Goal: Information Seeking & Learning: Understand process/instructions

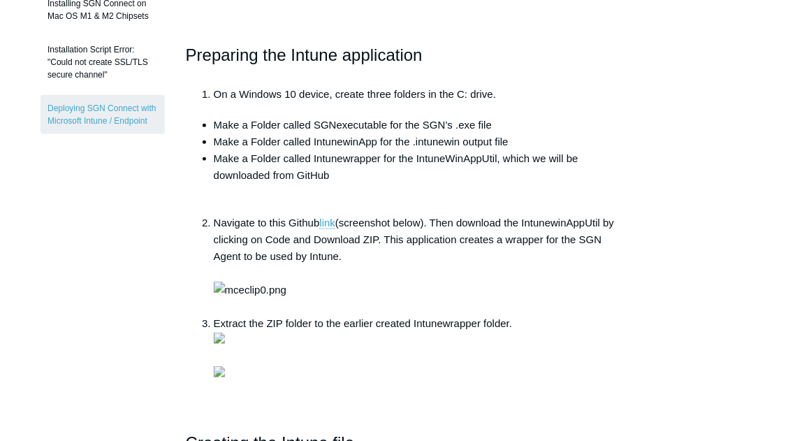
scroll to position [500, 0]
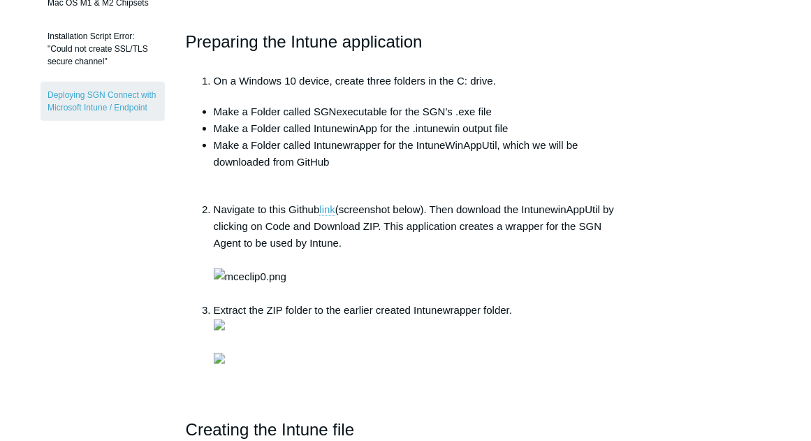
click at [326, 109] on li "Make a Folder called SGNexecutable for the SGN’s .exe file" at bounding box center [420, 111] width 412 height 17
copy li "SGNexecutable"
drag, startPoint x: 424, startPoint y: 108, endPoint x: 493, endPoint y: 112, distance: 70.0
click at [493, 112] on li "Make a Folder called SGNexecutable for the SGN’s .exe file" at bounding box center [420, 111] width 412 height 17
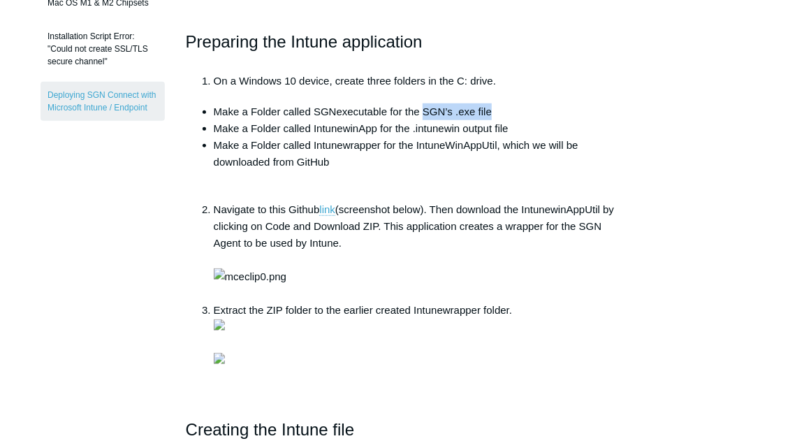
copy li "SGN’s .exe file"
click at [296, 127] on li "Make a Folder called IntunewinApp for the .intunewin output file" at bounding box center [420, 128] width 412 height 17
drag, startPoint x: 296, startPoint y: 127, endPoint x: 317, endPoint y: 126, distance: 21.7
click at [316, 126] on li "Make a Folder called IntunewinApp for the .intunewin output file" at bounding box center [420, 128] width 412 height 17
drag, startPoint x: 314, startPoint y: 126, endPoint x: 377, endPoint y: 129, distance: 63.7
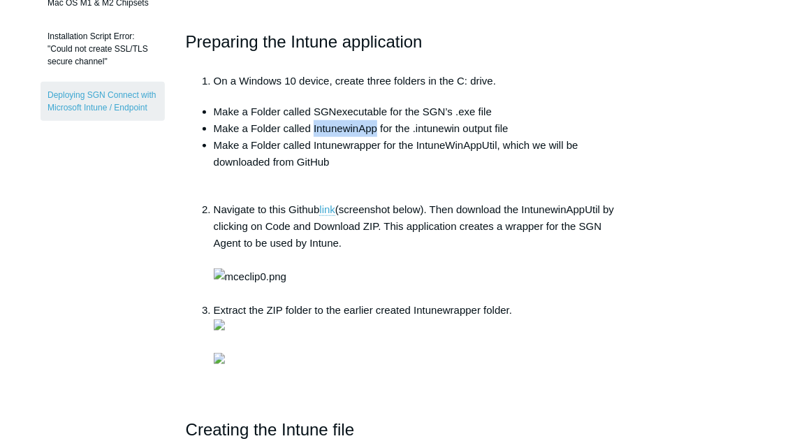
click at [377, 129] on li "Make a Folder called IntunewinApp for the .intunewin output file" at bounding box center [420, 128] width 412 height 17
copy li "IntunewinApp"
click at [354, 145] on li "Make a Folder called Intunewrapper for the IntuneWinAppUtil, which we will be d…" at bounding box center [420, 162] width 412 height 50
copy li "Intunewrapper"
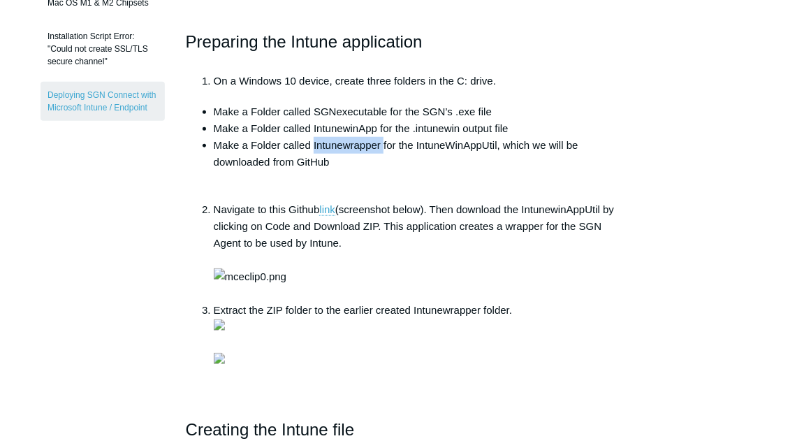
click at [370, 146] on li "Make a Folder called Intunewrapper for the IntuneWinAppUtil, which we will be d…" at bounding box center [420, 162] width 412 height 50
drag, startPoint x: 373, startPoint y: 149, endPoint x: 382, endPoint y: 155, distance: 11.1
click at [373, 149] on li "Make a Folder called Intunewrapper for the IntuneWinAppUtil, which we will be d…" at bounding box center [420, 162] width 412 height 50
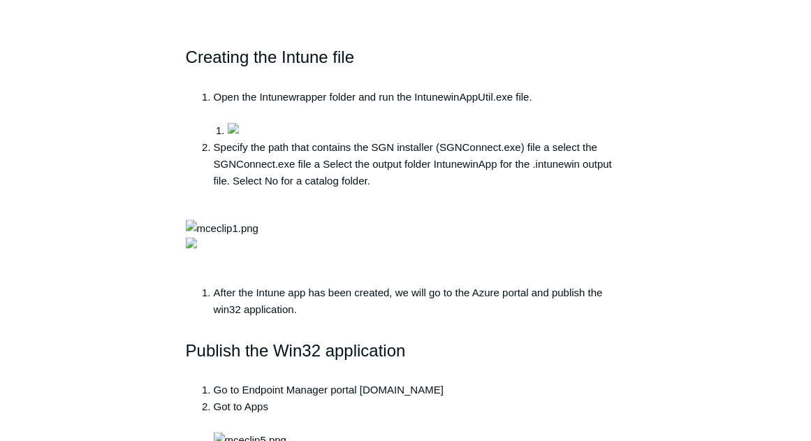
scroll to position [1012, 0]
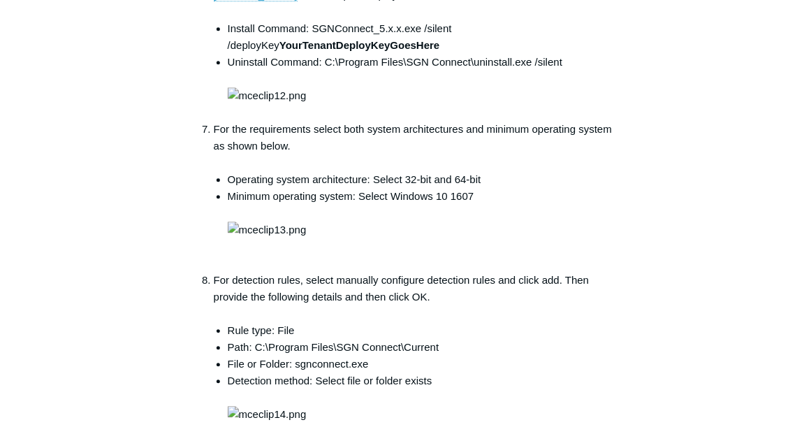
scroll to position [1571, 0]
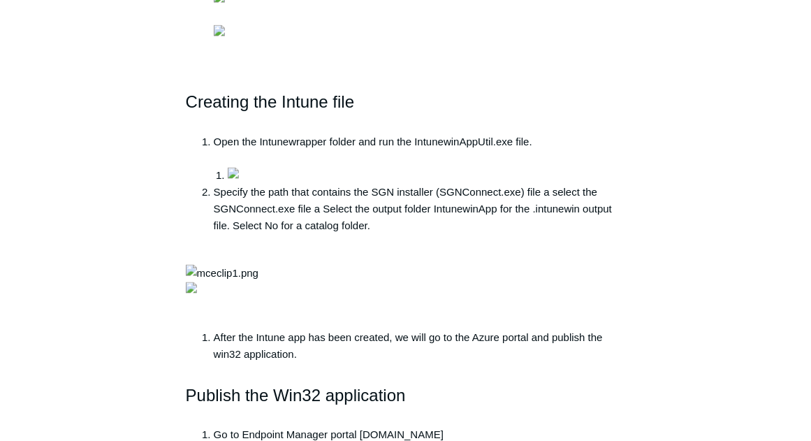
scroll to position [826, 0]
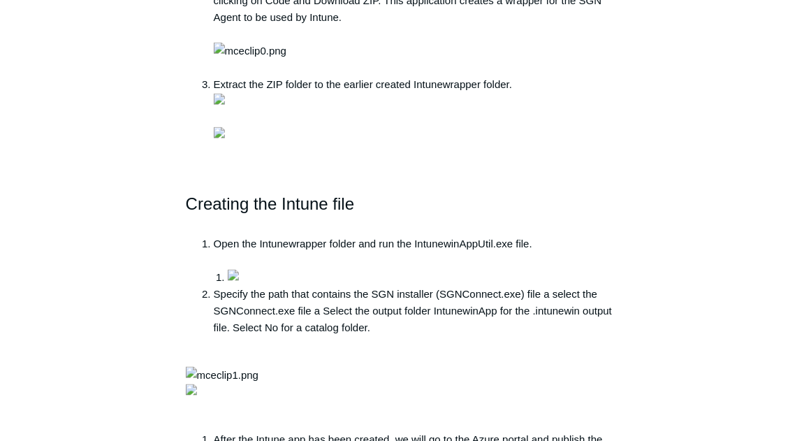
scroll to position [639, 0]
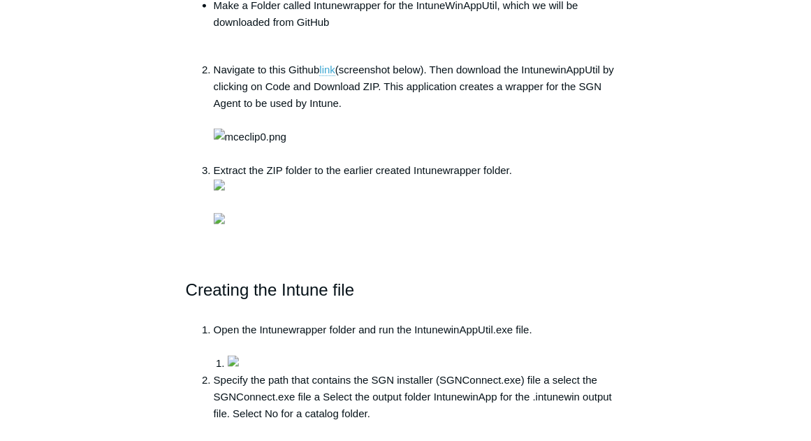
drag, startPoint x: 732, startPoint y: 123, endPoint x: 731, endPoint y: 166, distance: 43.3
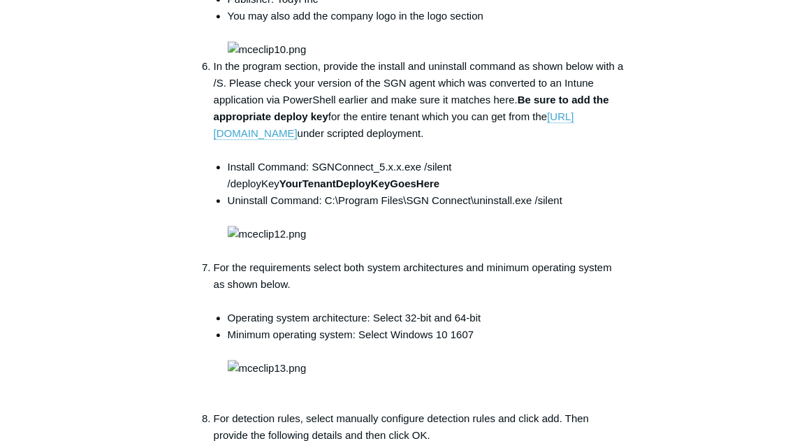
scroll to position [1443, 0]
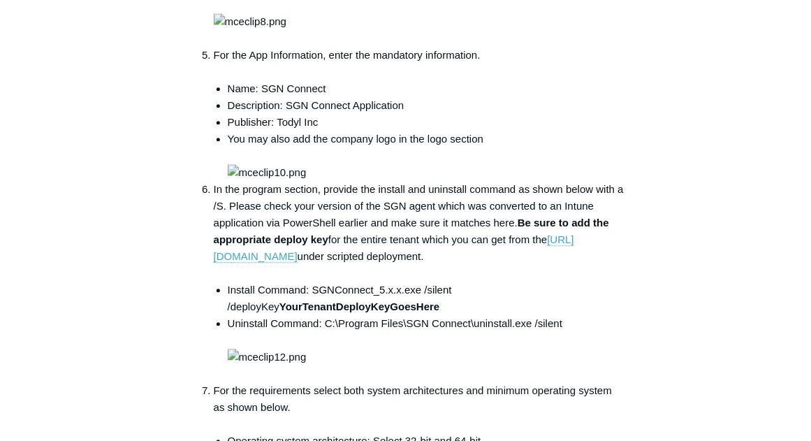
click at [709, 225] on div "Articles in this section macOS Firewall Management Deploy Todyl Using NinjaRMM …" at bounding box center [406, 44] width 730 height 2720
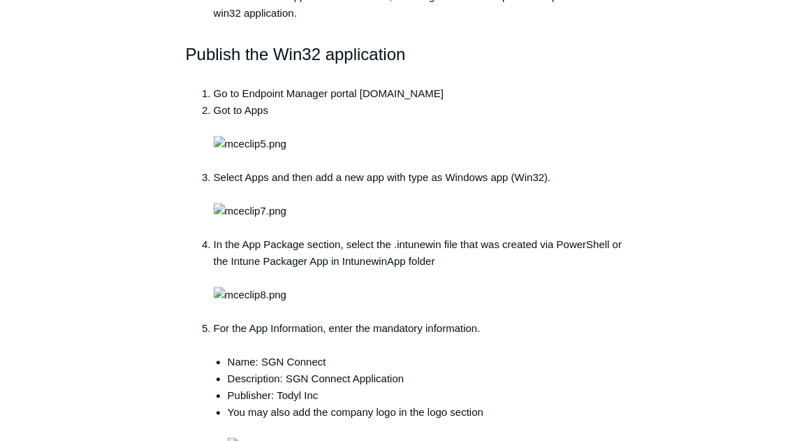
scroll to position [1163, 0]
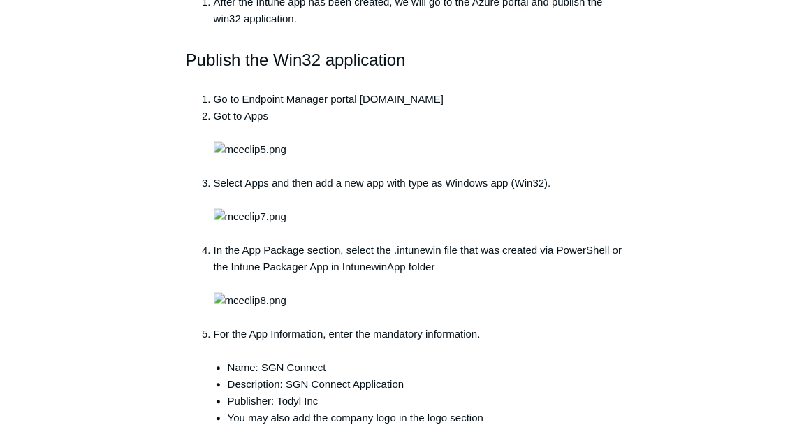
click at [79, 73] on aside "Articles in this section macOS Firewall Management Deploy Todyl Using NinjaRMM …" at bounding box center [103, 317] width 124 height 2706
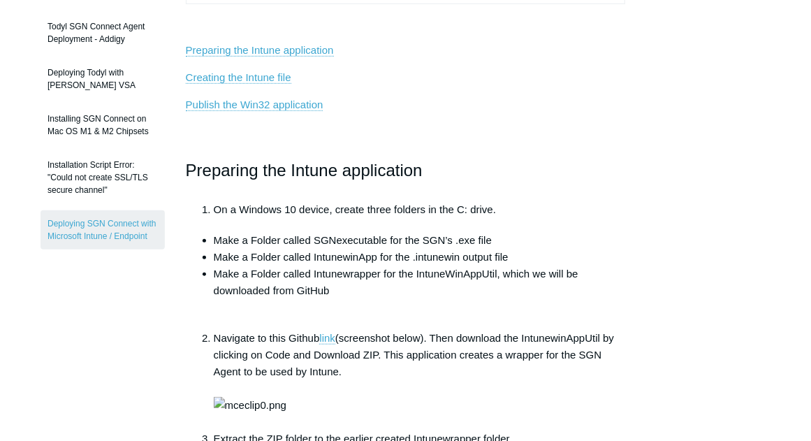
scroll to position [558, 0]
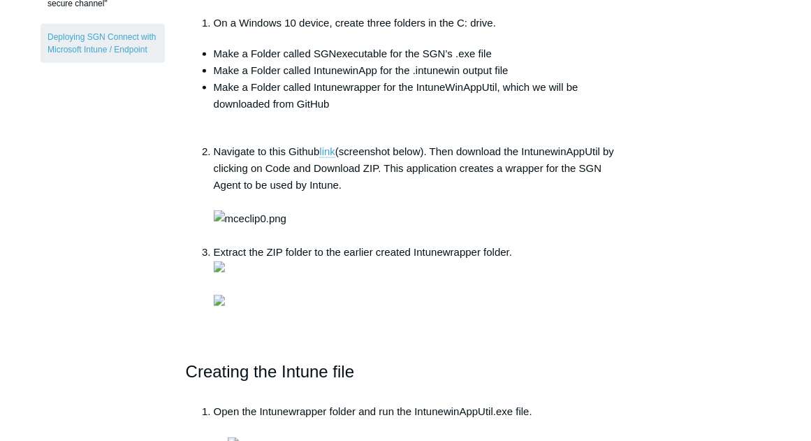
click at [211, 120] on ul "Make a Folder called SGNexecutable for the SGN’s .exe file Make a Folder called…" at bounding box center [413, 87] width 426 height 84
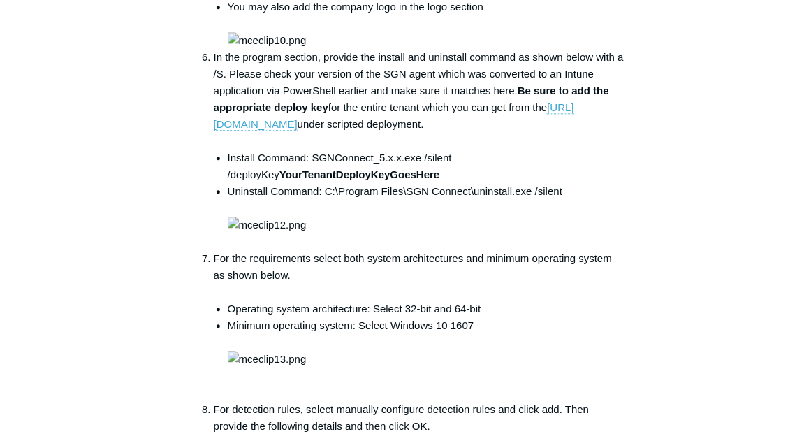
scroll to position [1582, 0]
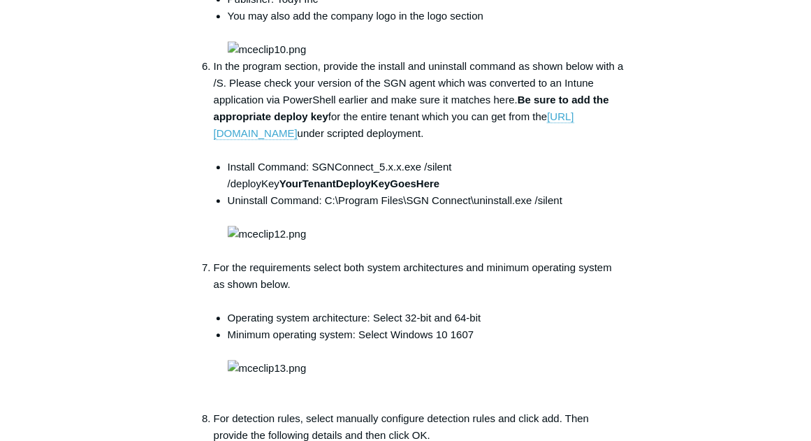
scroll to position [1489, 0]
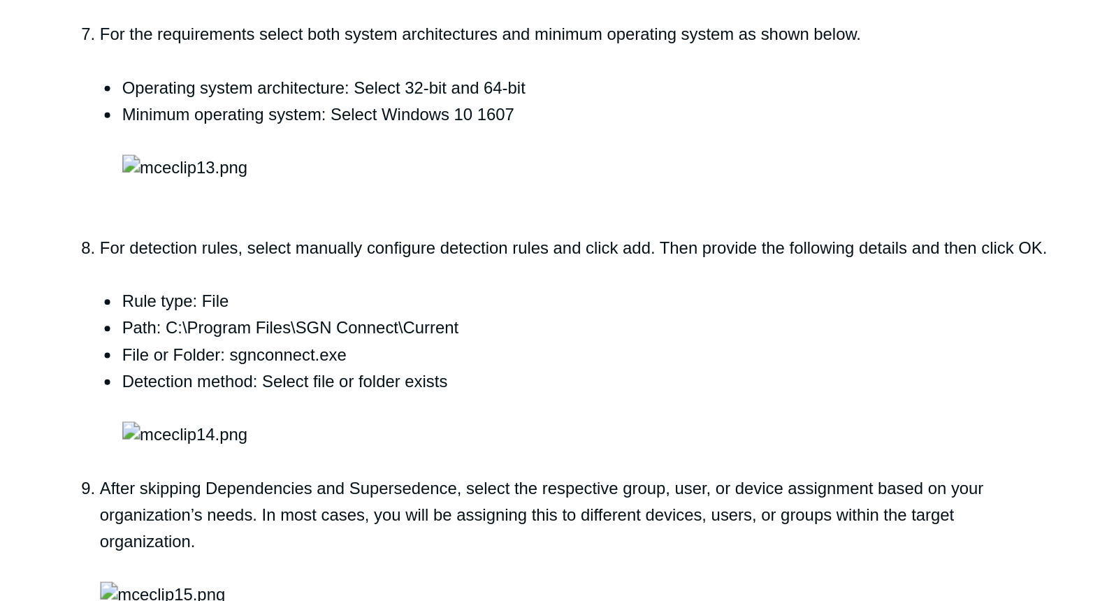
scroll to position [1689, 0]
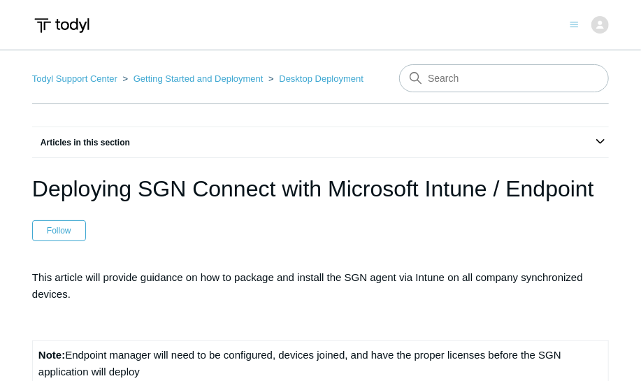
click at [251, 43] on header "Submit a Request Management Portal University Community Knowledge Base Arc Duma…" at bounding box center [320, 25] width 641 height 50
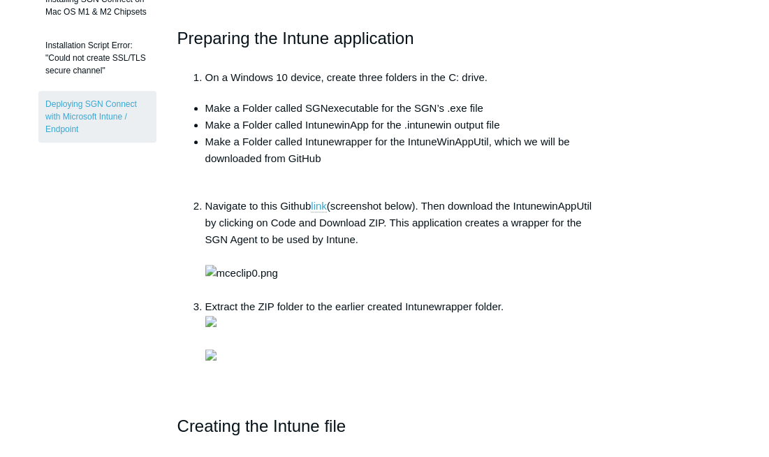
scroll to position [671, 0]
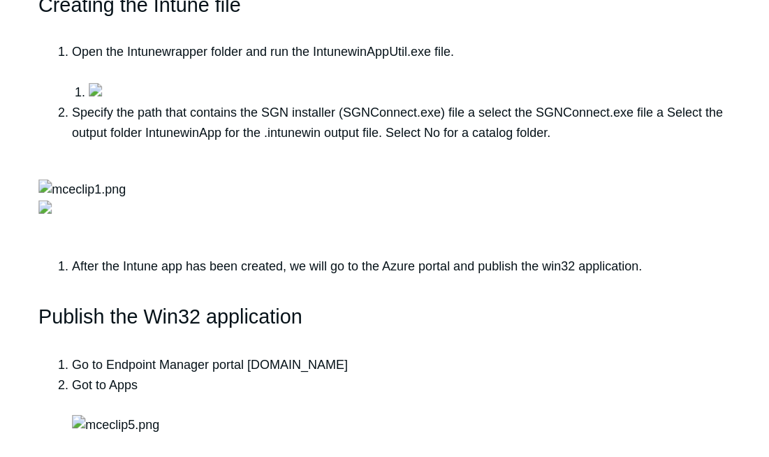
scroll to position [904, 0]
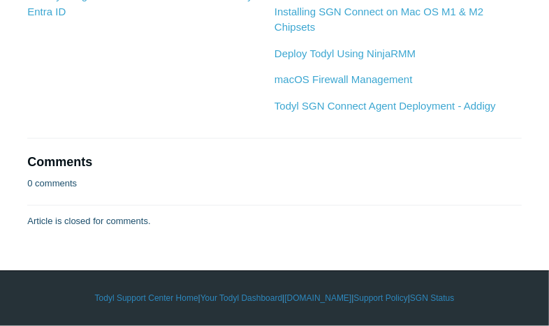
scroll to position [2812, 0]
drag, startPoint x: 104, startPoint y: 62, endPoint x: 173, endPoint y: 63, distance: 69.2
copy li "SGN Connect"
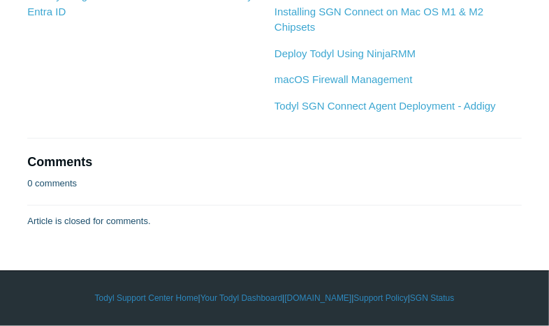
drag, startPoint x: 130, startPoint y: 78, endPoint x: 245, endPoint y: 85, distance: 115.5
copy li "SGN Connect Application"
drag, startPoint x: 120, startPoint y: 96, endPoint x: 165, endPoint y: 96, distance: 44.7
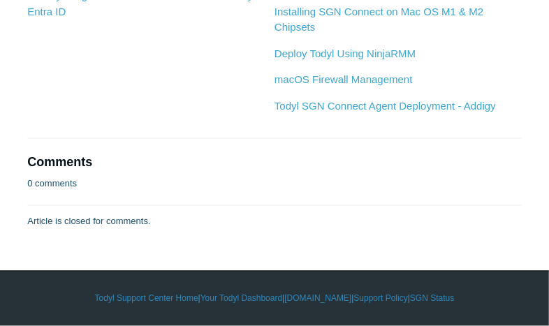
copy li "Todyl Inc"
drag, startPoint x: 118, startPoint y: 96, endPoint x: 157, endPoint y: 97, distance: 39.2
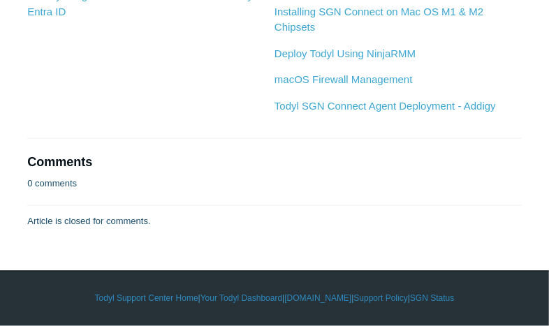
copy li "Todyl Inc"
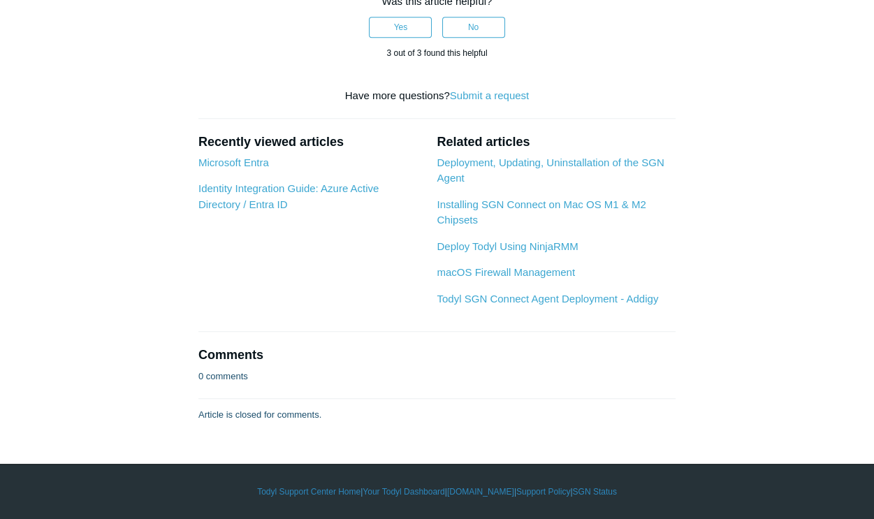
scroll to position [3141, 0]
drag, startPoint x: 340, startPoint y: 259, endPoint x: 299, endPoint y: 276, distance: 44.8
copy li "C:\Program Files\SGN Connect\uninstall.exe /silent"
drag, startPoint x: 841, startPoint y: 233, endPoint x: 807, endPoint y: 237, distance: 34.5
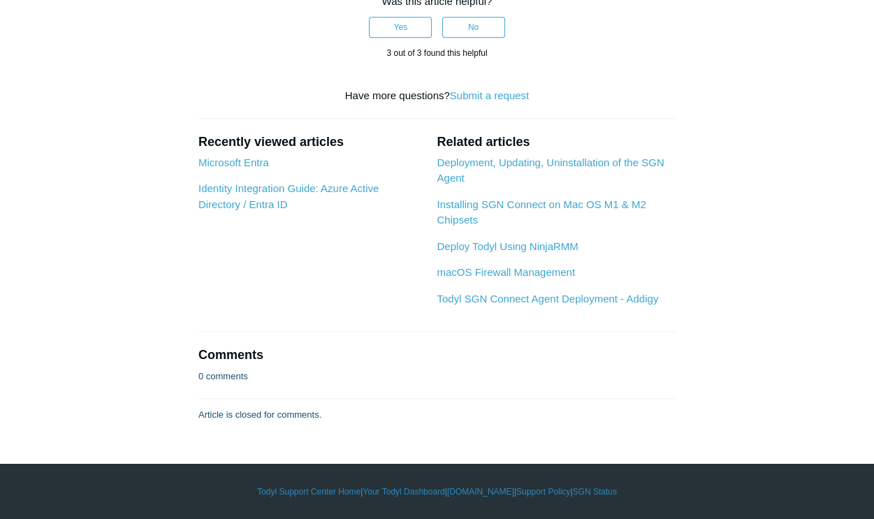
drag, startPoint x: 435, startPoint y: 223, endPoint x: 466, endPoint y: 234, distance: 32.7
drag, startPoint x: 435, startPoint y: 224, endPoint x: 520, endPoint y: 224, distance: 84.6
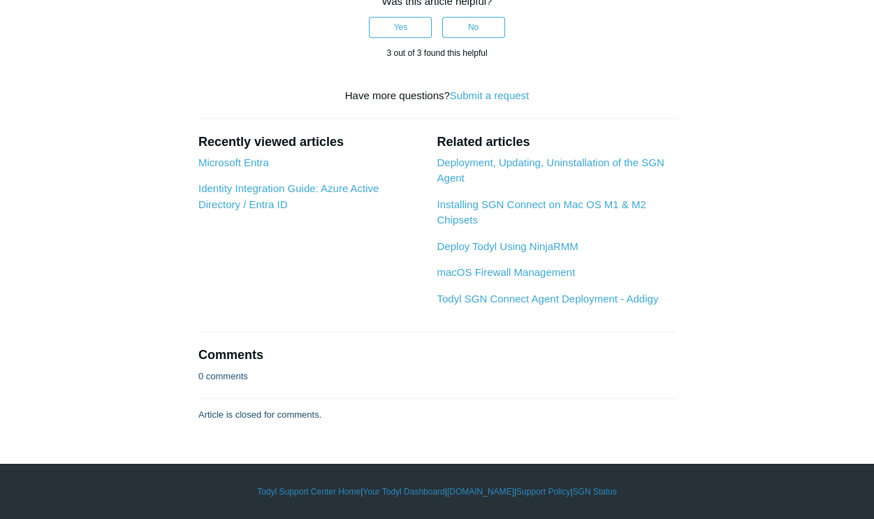
copy li "/silent /deployKey"
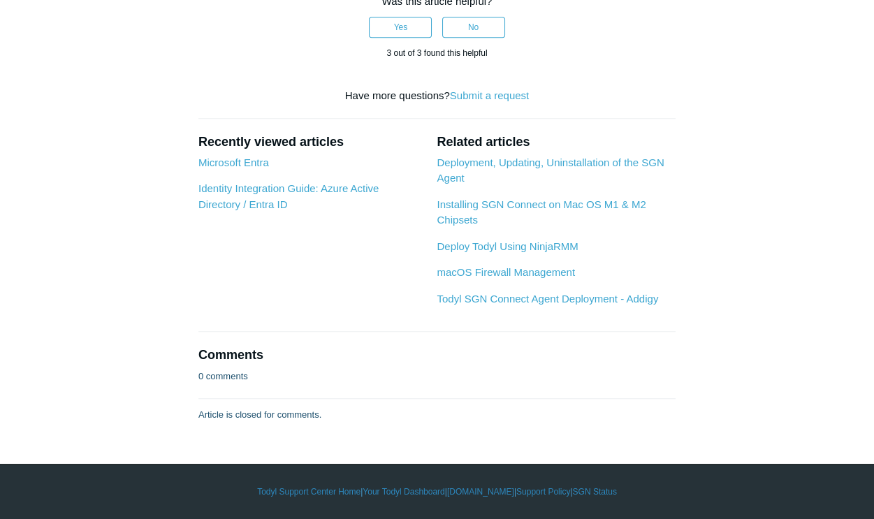
scroll to position [3776, 0]
drag, startPoint x: 268, startPoint y: 196, endPoint x: 451, endPoint y: 201, distance: 183.2
copy li "C:\Program Files\SGN Connect\Current"
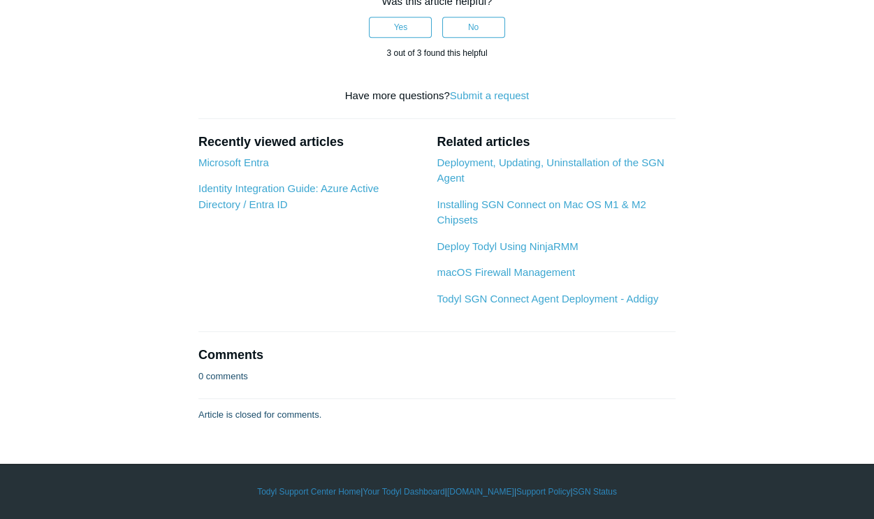
drag, startPoint x: 310, startPoint y: 215, endPoint x: 389, endPoint y: 215, distance: 79.0
drag, startPoint x: 383, startPoint y: 215, endPoint x: 310, endPoint y: 217, distance: 73.4
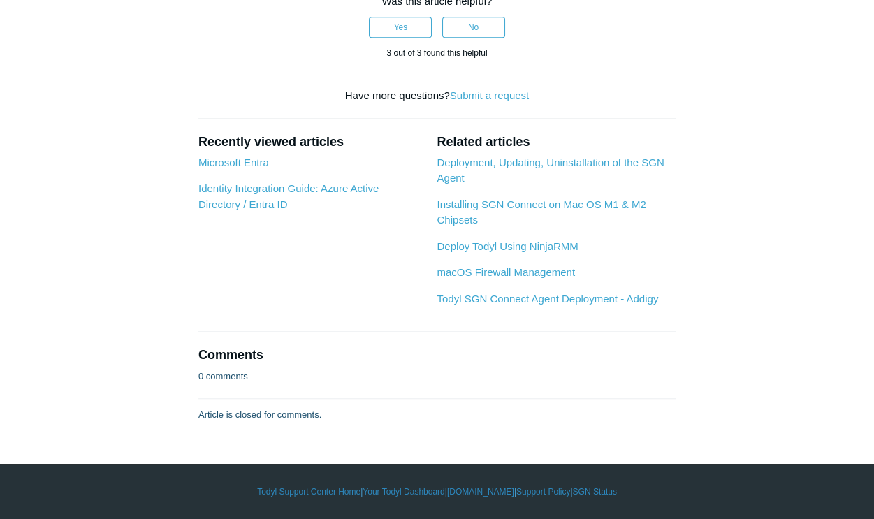
copy li "sgnconnect.exe"
drag, startPoint x: 329, startPoint y: 229, endPoint x: 487, endPoint y: 234, distance: 158.0
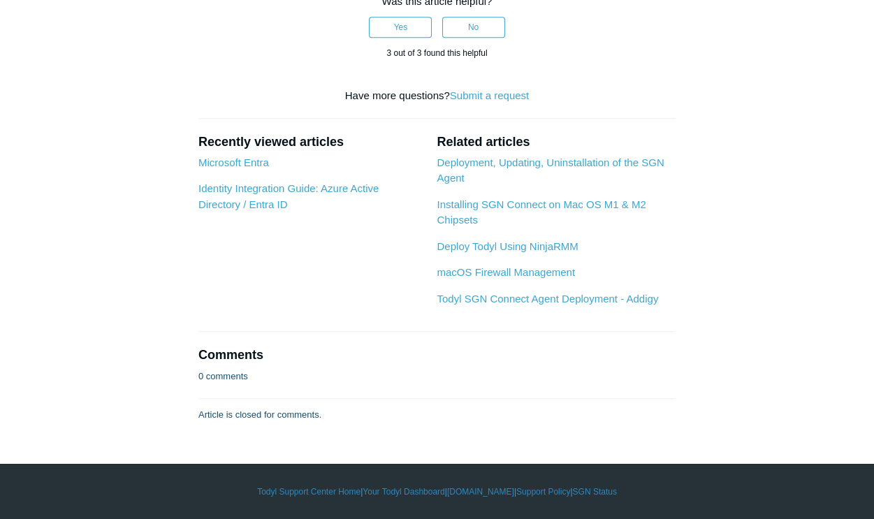
copy li "Select file or folder exists"
drag, startPoint x: 461, startPoint y: 236, endPoint x: 188, endPoint y: 175, distance: 279.4
copy ul "Rule type: File Path: C:\Program Files\SGN Connect\Current File or Folder: sgnc…"
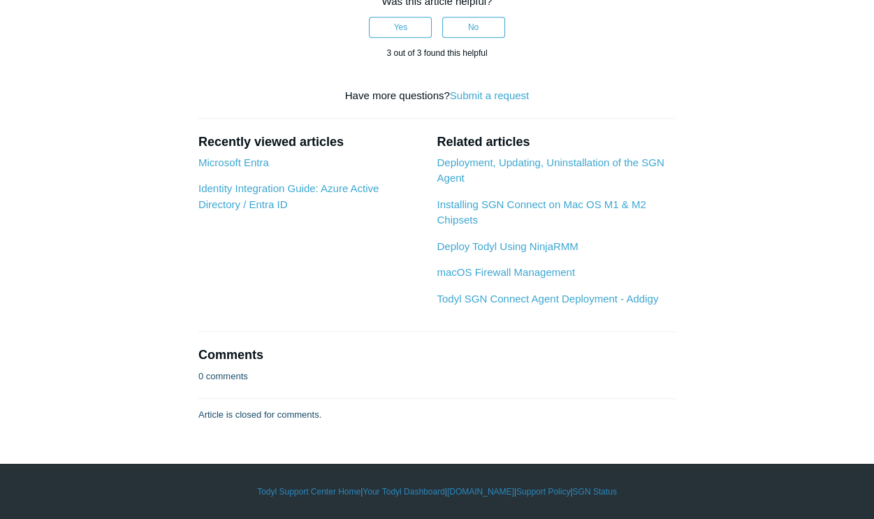
scroll to position [3014, 0]
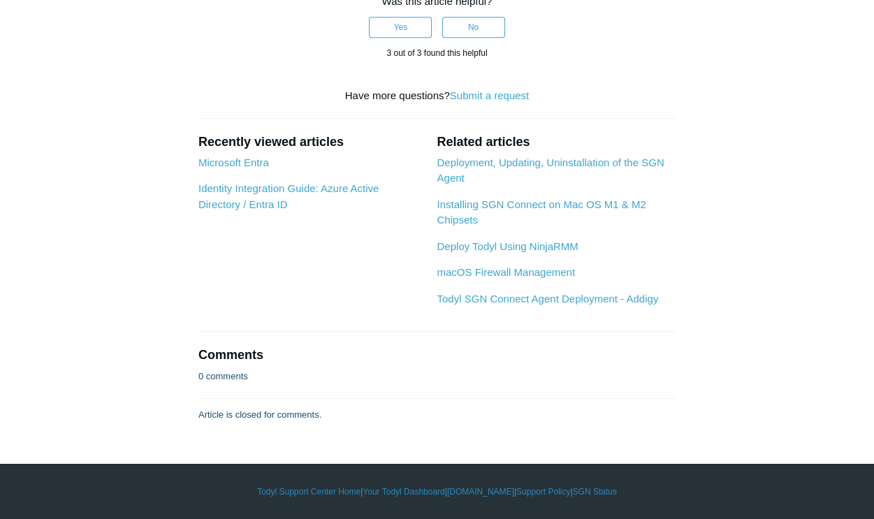
drag, startPoint x: 438, startPoint y: 97, endPoint x: 517, endPoint y: 101, distance: 79.1
drag, startPoint x: 417, startPoint y: 110, endPoint x: 391, endPoint y: 120, distance: 27.0
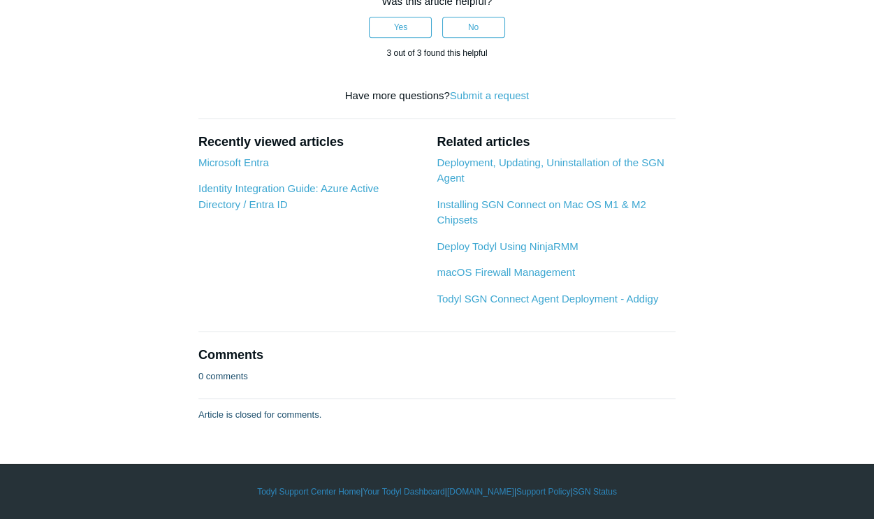
drag, startPoint x: 336, startPoint y: 129, endPoint x: 577, endPoint y: 129, distance: 240.4
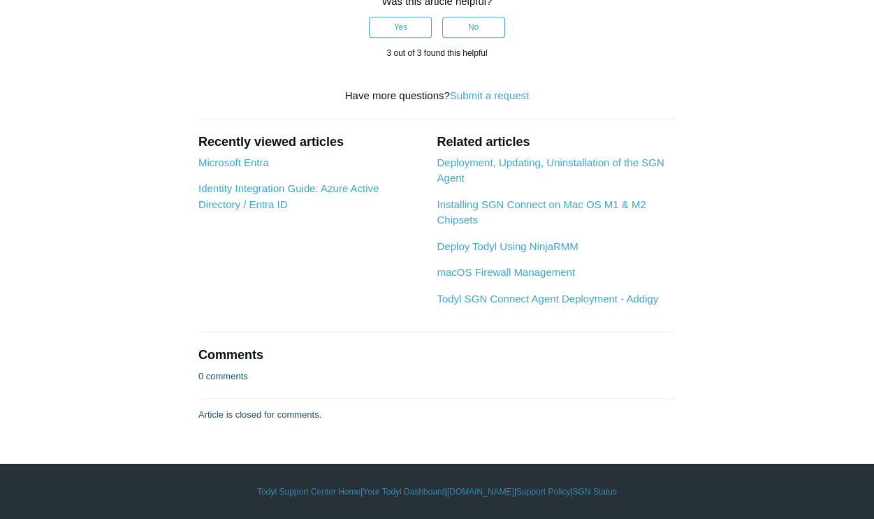
drag, startPoint x: 267, startPoint y: 259, endPoint x: 451, endPoint y: 259, distance: 184.5
drag, startPoint x: 309, startPoint y: 278, endPoint x: 380, endPoint y: 277, distance: 71.3
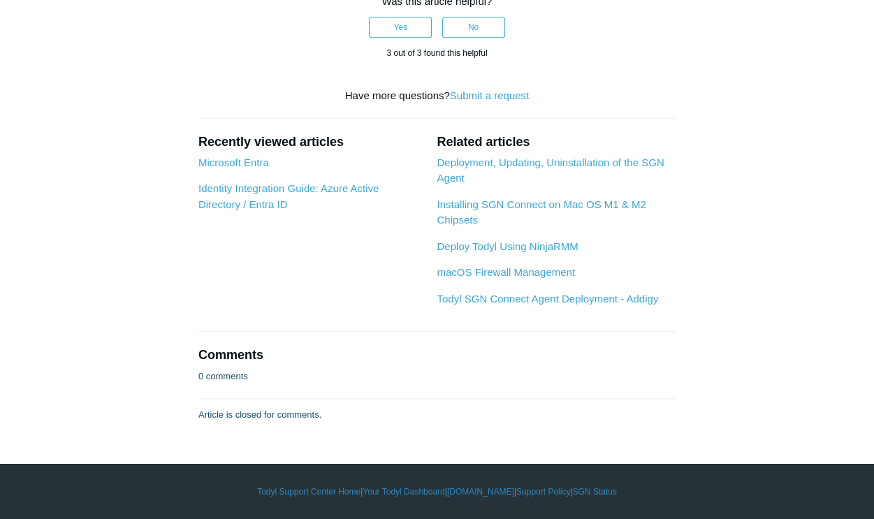
drag, startPoint x: 339, startPoint y: 321, endPoint x: 577, endPoint y: 321, distance: 238.3
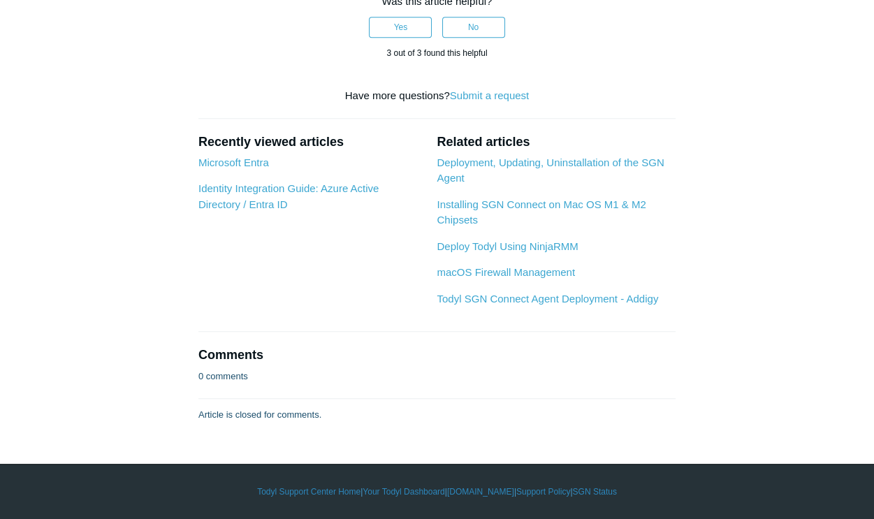
drag, startPoint x: 436, startPoint y: 287, endPoint x: 517, endPoint y: 287, distance: 81.1
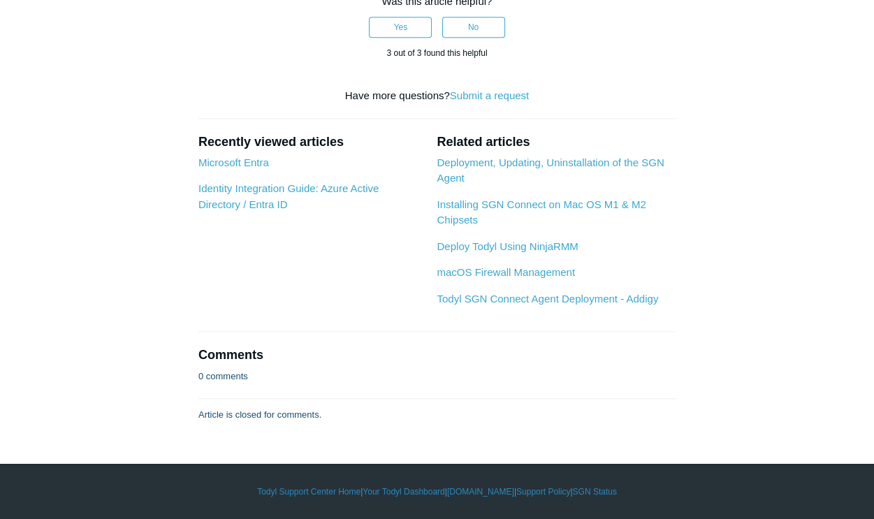
drag, startPoint x: 340, startPoint y: 195, endPoint x: 593, endPoint y: 201, distance: 253.8
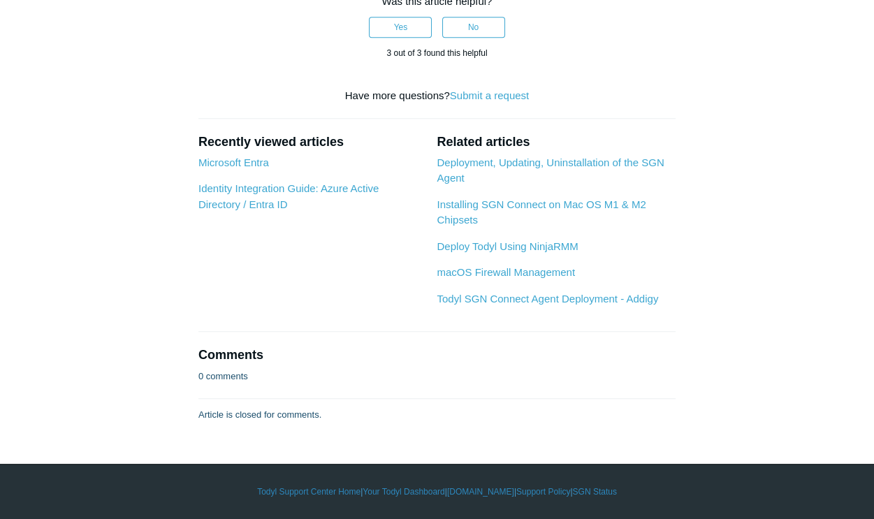
drag, startPoint x: 428, startPoint y: 173, endPoint x: 385, endPoint y: 173, distance: 43.3
drag, startPoint x: 437, startPoint y: 161, endPoint x: 526, endPoint y: 165, distance: 89.6
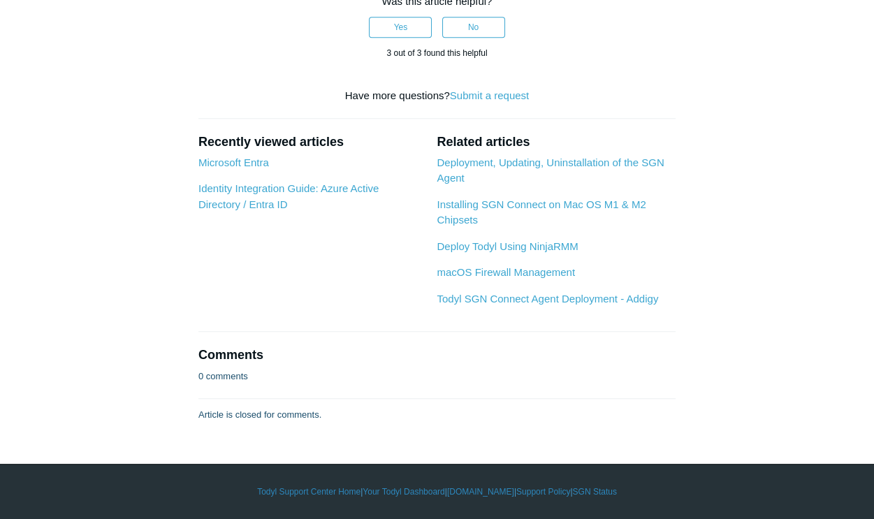
drag, startPoint x: 270, startPoint y: 69, endPoint x: 451, endPoint y: 68, distance: 181.7
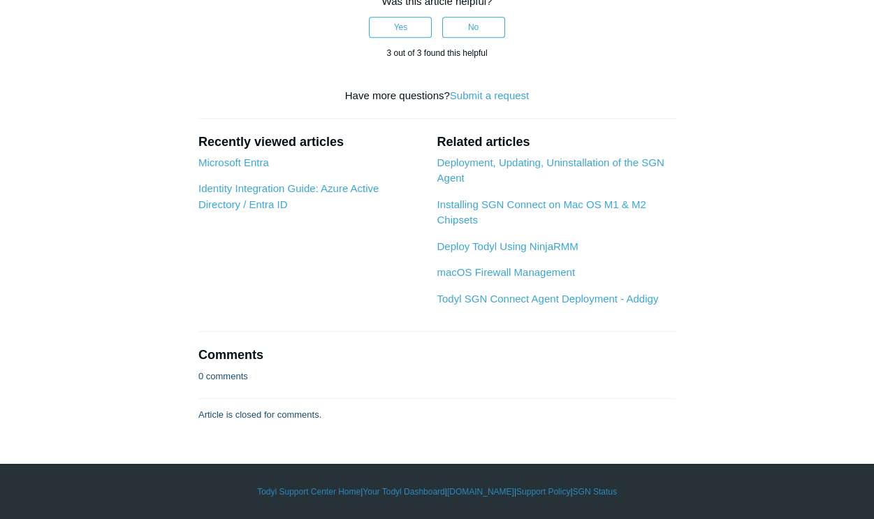
drag, startPoint x: 323, startPoint y: 87, endPoint x: 391, endPoint y: 86, distance: 67.8
drag, startPoint x: 389, startPoint y: 86, endPoint x: 308, endPoint y: 87, distance: 81.1
drag, startPoint x: 447, startPoint y: 294, endPoint x: 405, endPoint y: 179, distance: 121.8
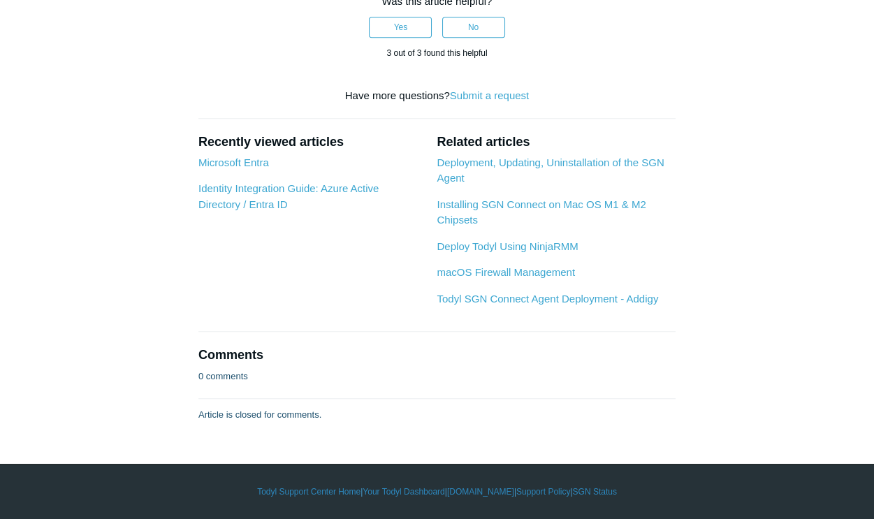
drag, startPoint x: 167, startPoint y: 210, endPoint x: 182, endPoint y: 206, distance: 15.9
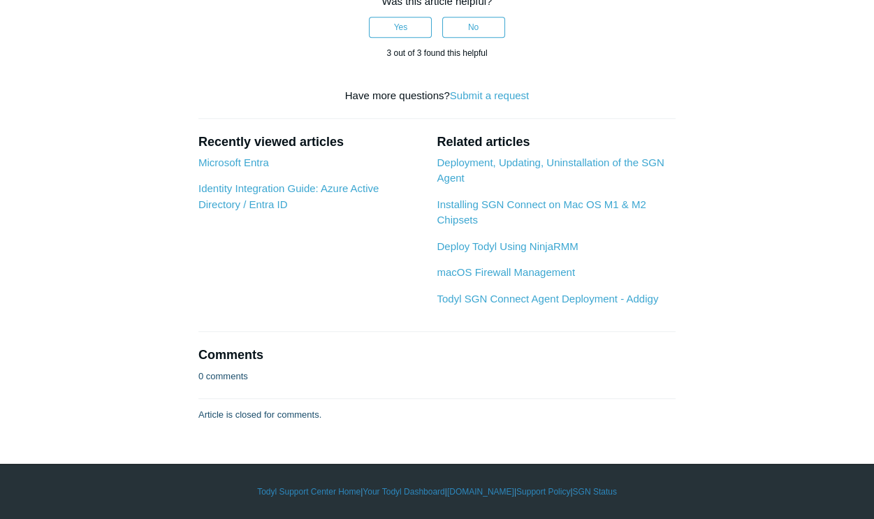
drag, startPoint x: 437, startPoint y: 225, endPoint x: 523, endPoint y: 224, distance: 86.0
drag, startPoint x: 336, startPoint y: 256, endPoint x: 577, endPoint y: 258, distance: 241.1
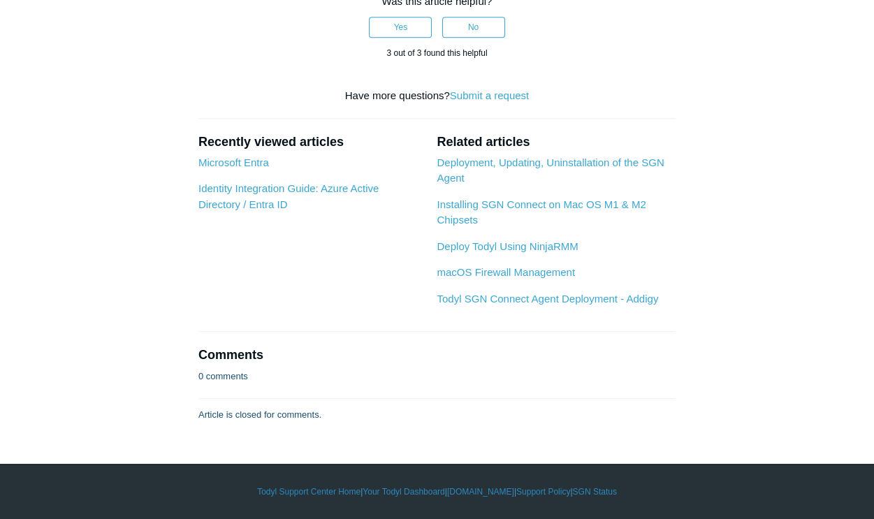
scroll to position [3713, 0]
drag, startPoint x: 308, startPoint y: 276, endPoint x: 381, endPoint y: 273, distance: 72.8
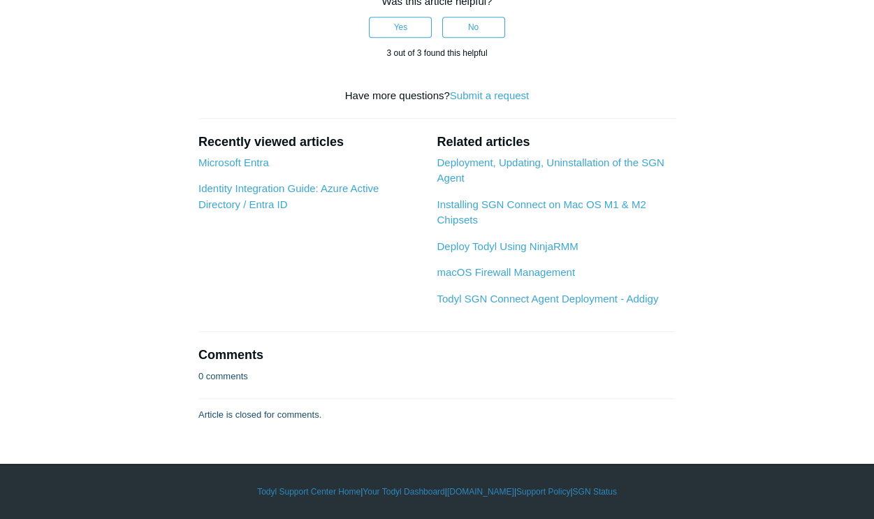
drag, startPoint x: 269, startPoint y: 259, endPoint x: 452, endPoint y: 260, distance: 183.1
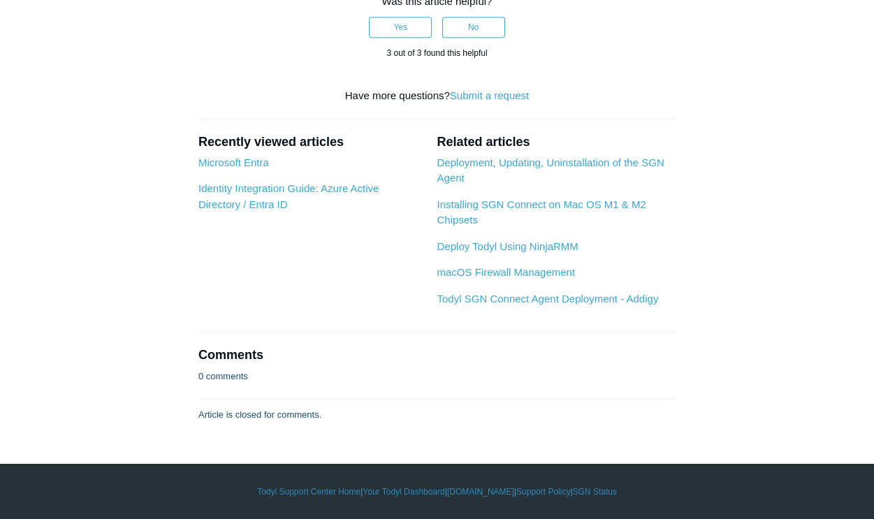
scroll to position [3204, 0]
drag, startPoint x: 436, startPoint y: 160, endPoint x: 523, endPoint y: 160, distance: 86.7
drag, startPoint x: 442, startPoint y: 189, endPoint x: 398, endPoint y: 200, distance: 45.4
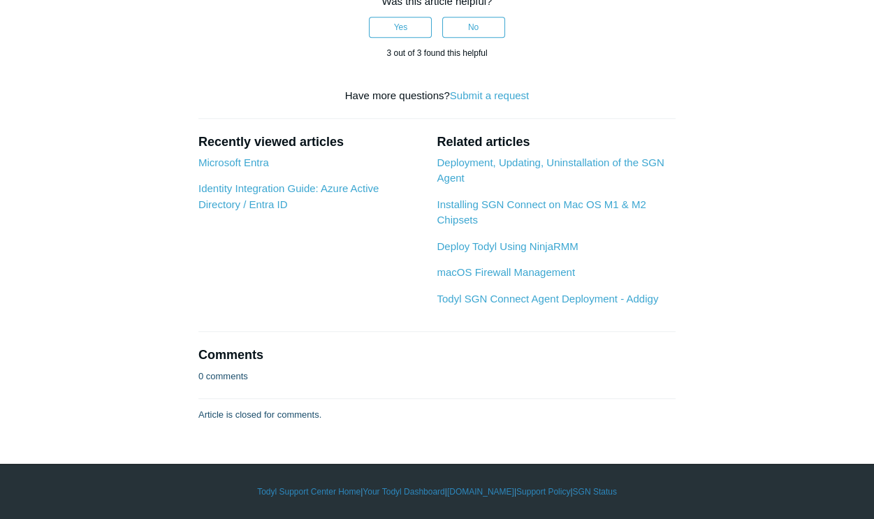
drag, startPoint x: 338, startPoint y: 194, endPoint x: 614, endPoint y: 199, distance: 276.1
drag, startPoint x: 435, startPoint y: 287, endPoint x: 543, endPoint y: 284, distance: 107.6
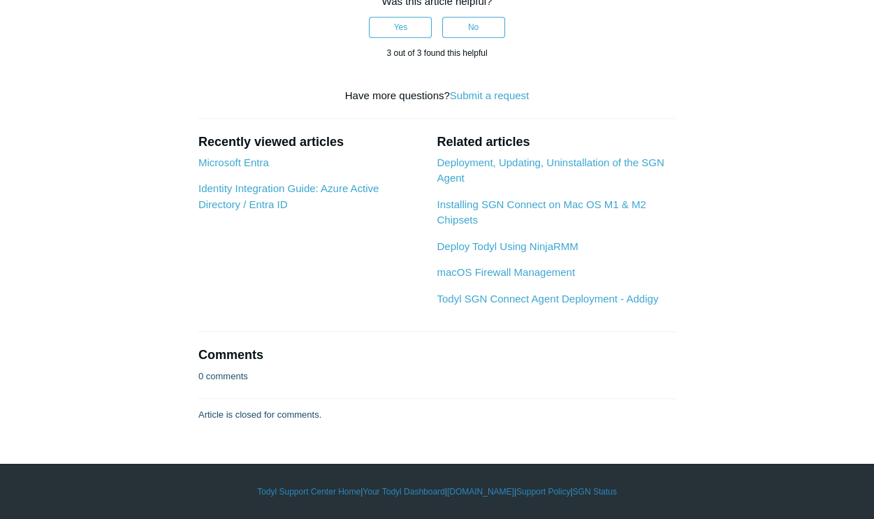
drag, startPoint x: 336, startPoint y: 321, endPoint x: 589, endPoint y: 321, distance: 253.0
